Goal: Complete application form

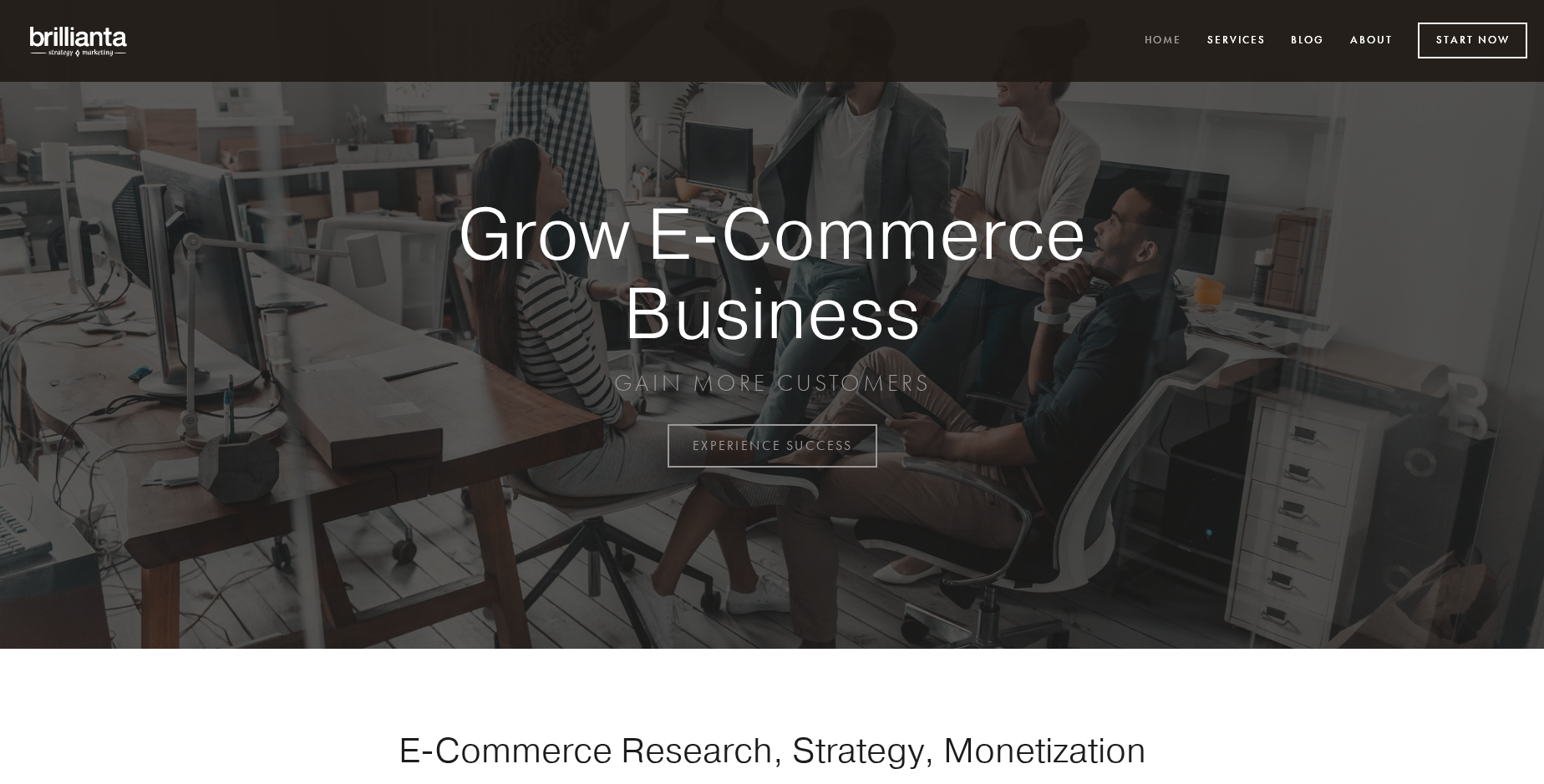
scroll to position [4378, 0]
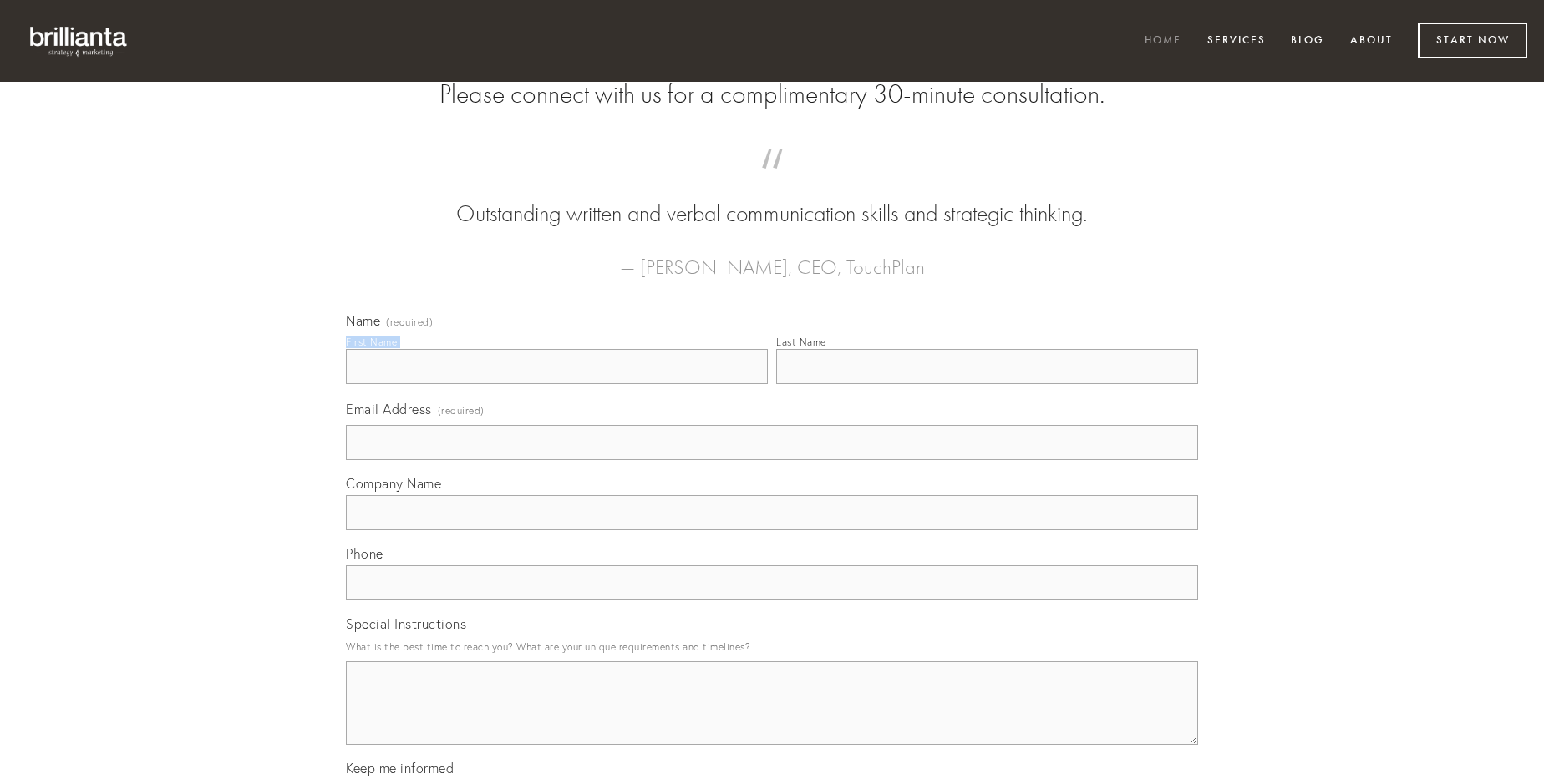
type input "[PERSON_NAME]"
click at [986, 384] on input "Last Name" at bounding box center [987, 367] width 421 height 35
type input "[PERSON_NAME]"
click at [772, 460] on input "Email Address (required)" at bounding box center [772, 443] width 852 height 35
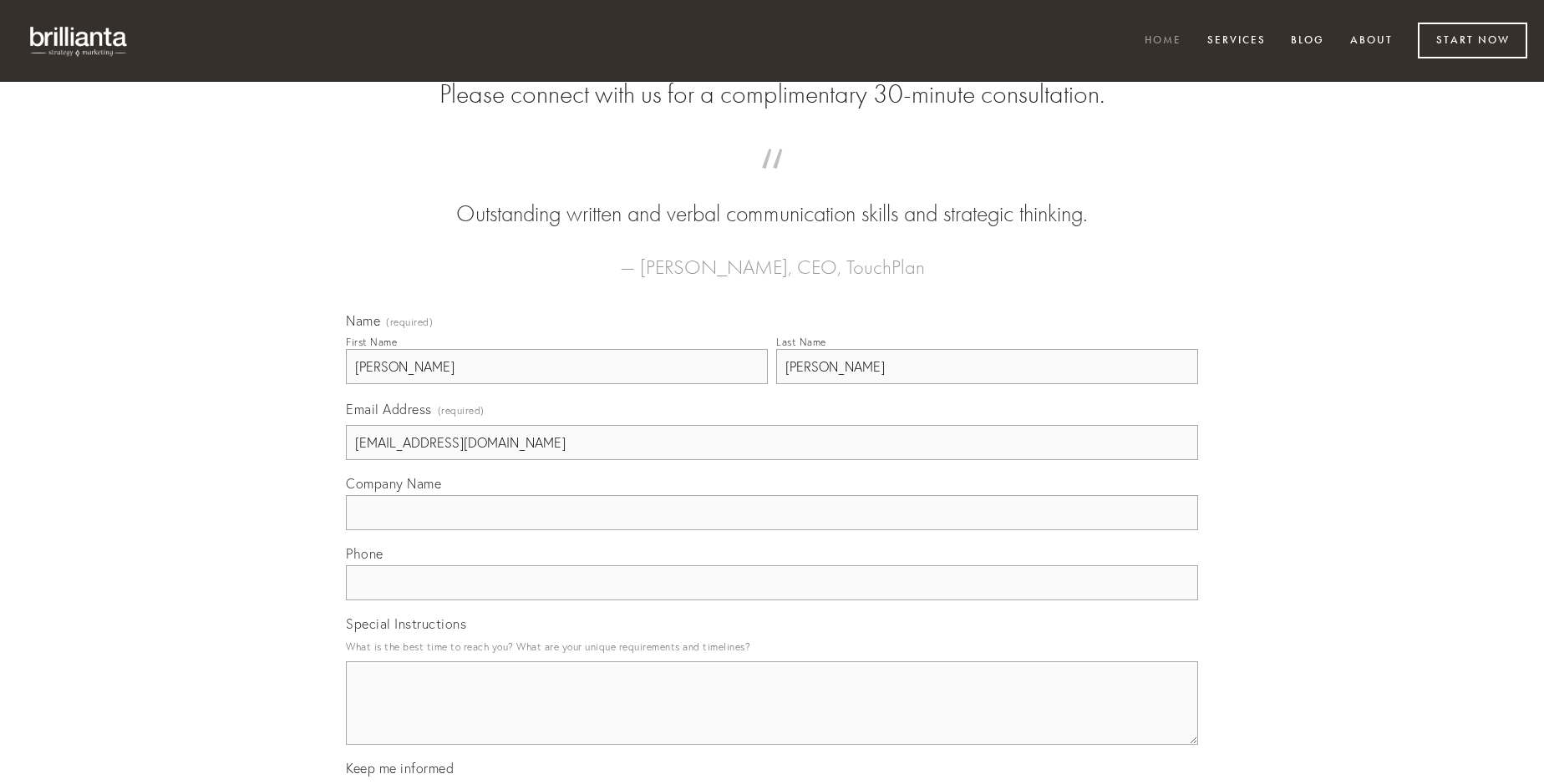
type input "[EMAIL_ADDRESS][DOMAIN_NAME]"
click at [772, 530] on input "Company Name" at bounding box center [772, 513] width 852 height 35
type input "communis"
click at [772, 600] on input "text" at bounding box center [772, 583] width 852 height 35
click at [772, 719] on textarea "Special Instructions" at bounding box center [772, 703] width 852 height 84
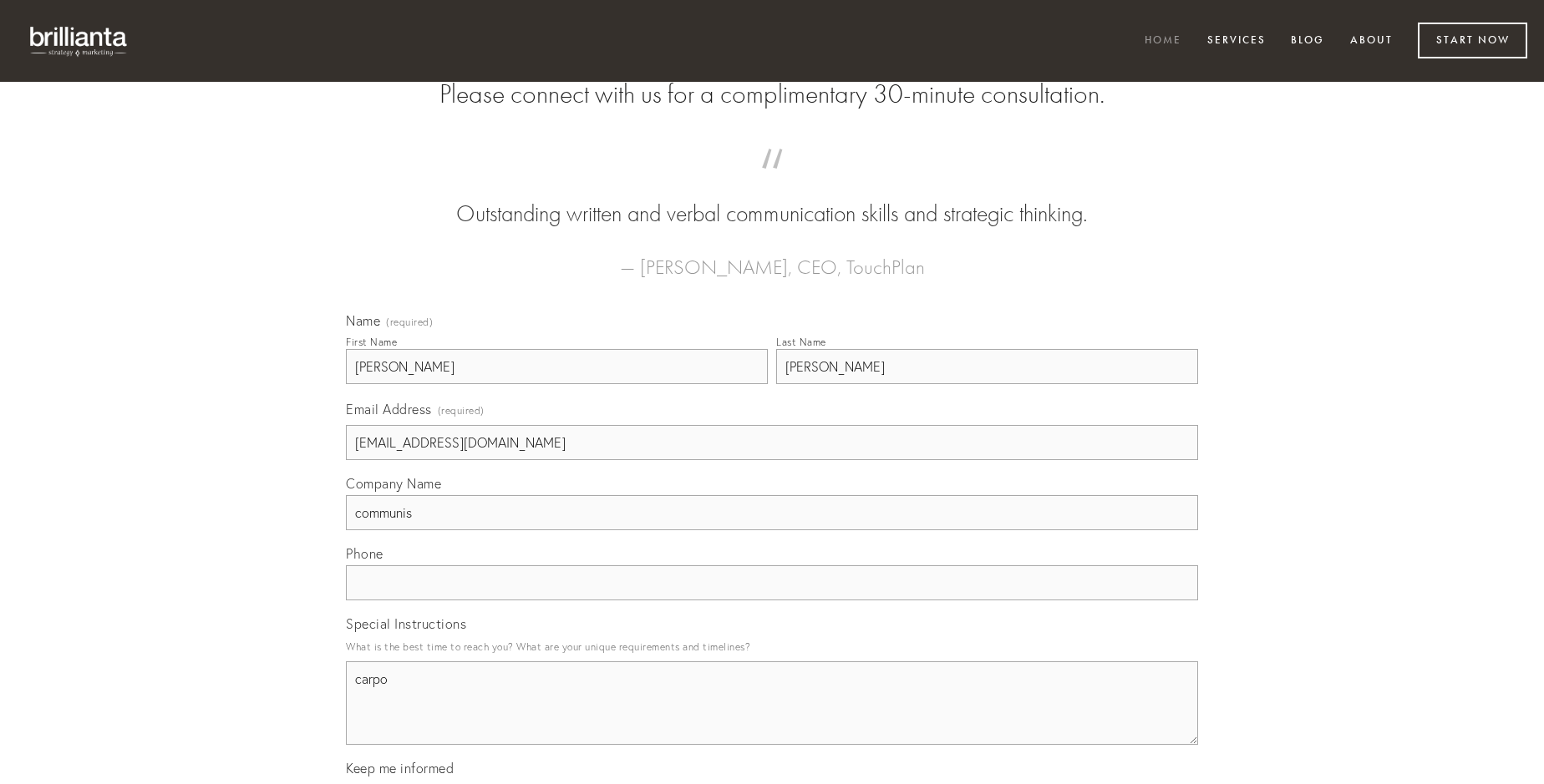
type textarea "carpo"
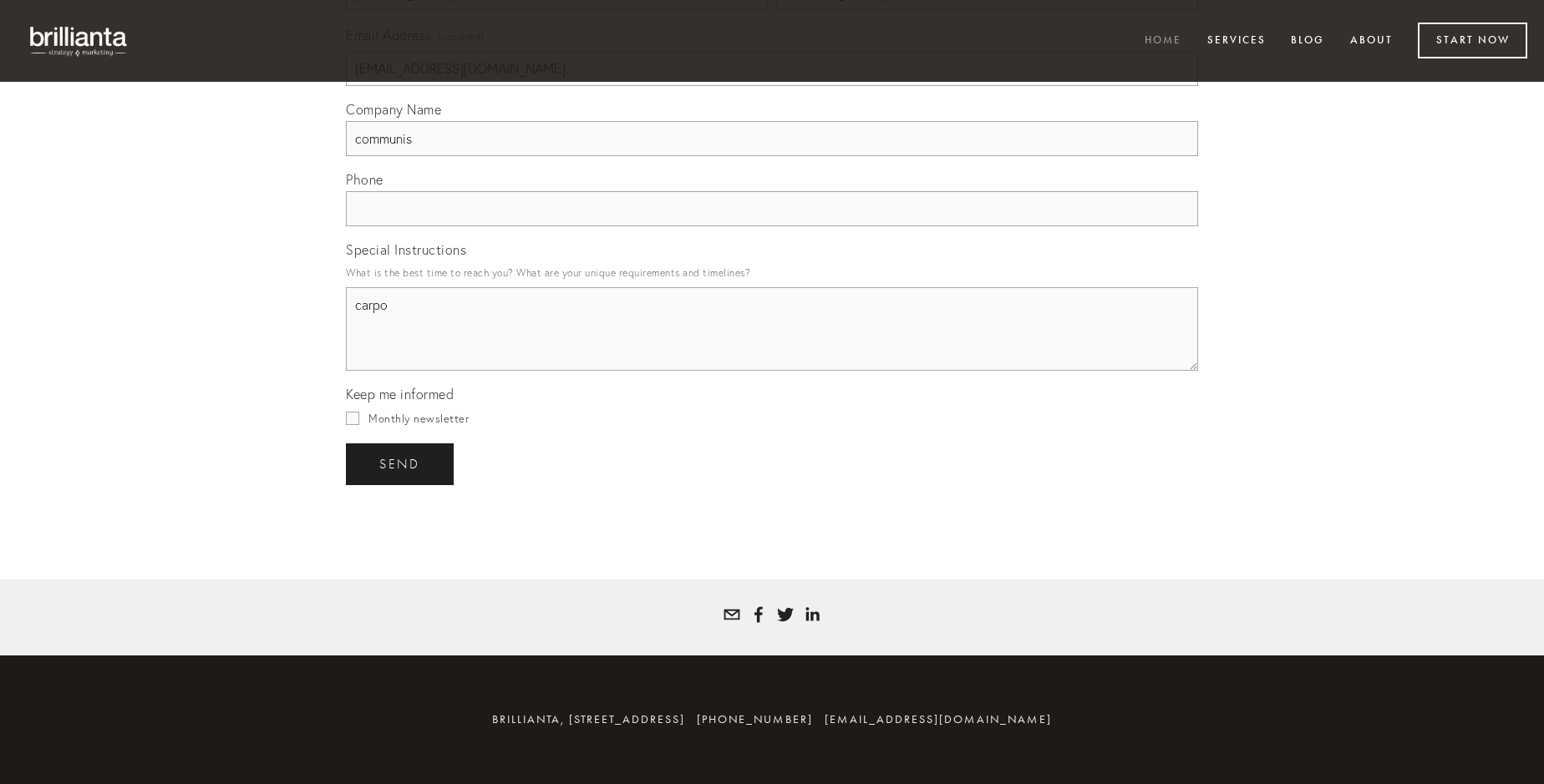
click at [401, 464] on span "send" at bounding box center [399, 465] width 41 height 15
